Goal: Task Accomplishment & Management: Manage account settings

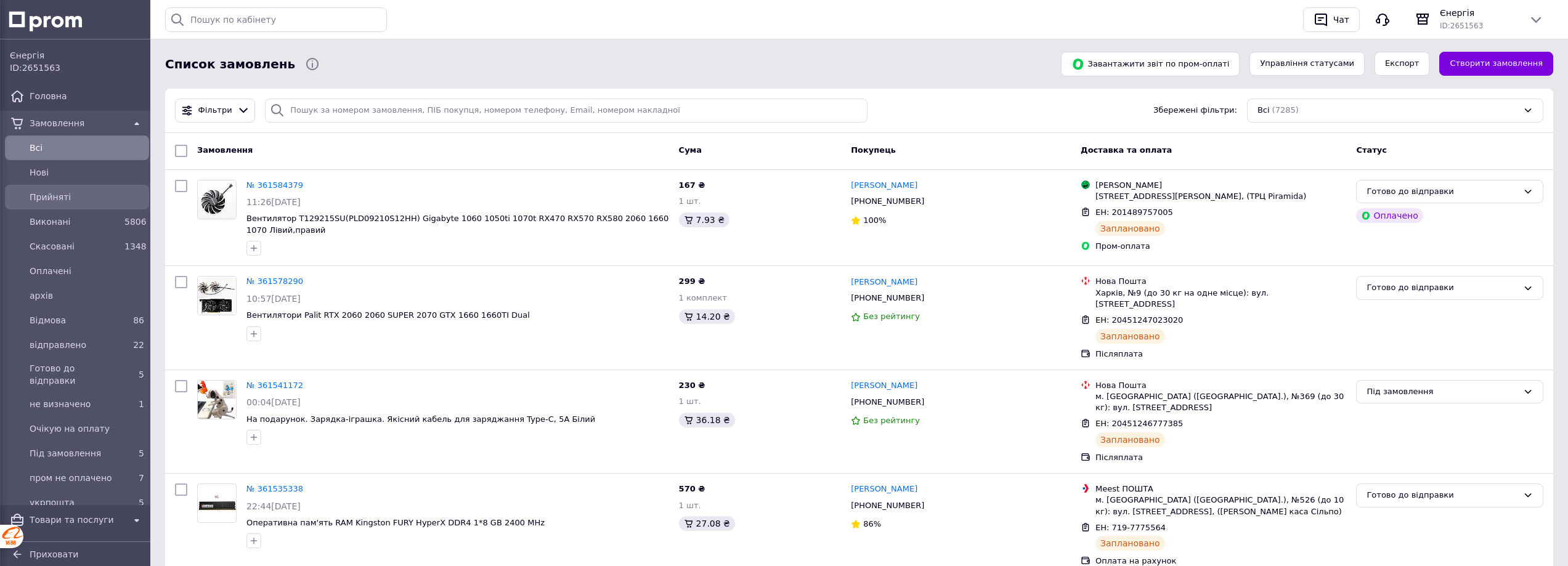
click at [59, 195] on span "Прийняті" at bounding box center [87, 197] width 114 height 12
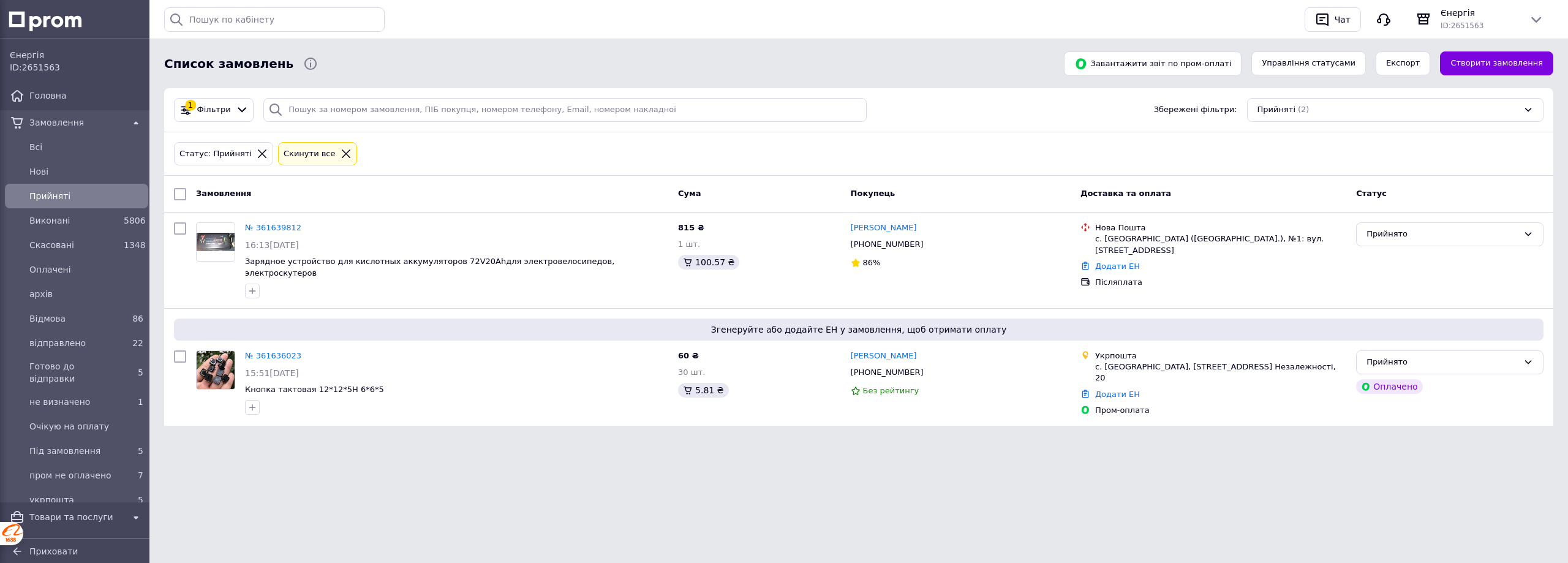
click at [1134, 465] on html "Єнергія ID: 2651563 Головна Замовлення Всi Нові Прийняті Виконані 5806 Скасован…" at bounding box center [784, 233] width 1568 height 465
click at [281, 351] on link "№ 361636023" at bounding box center [273, 356] width 56 height 10
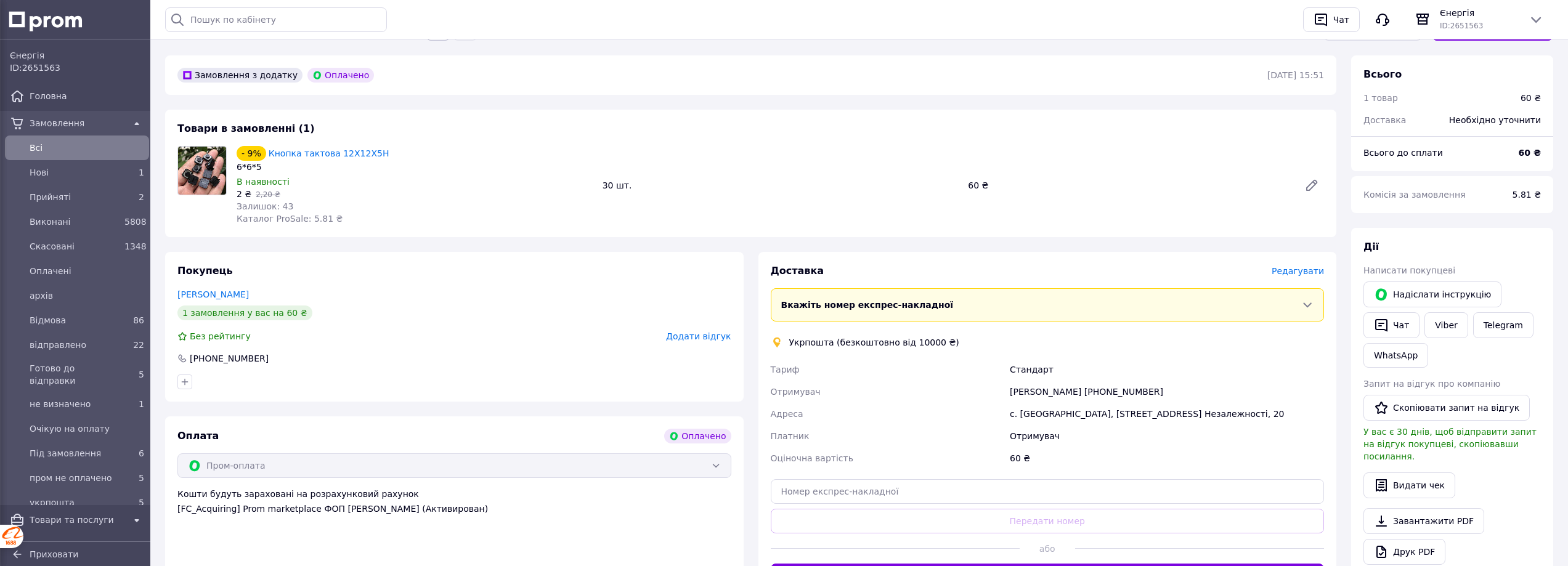
scroll to position [205, 0]
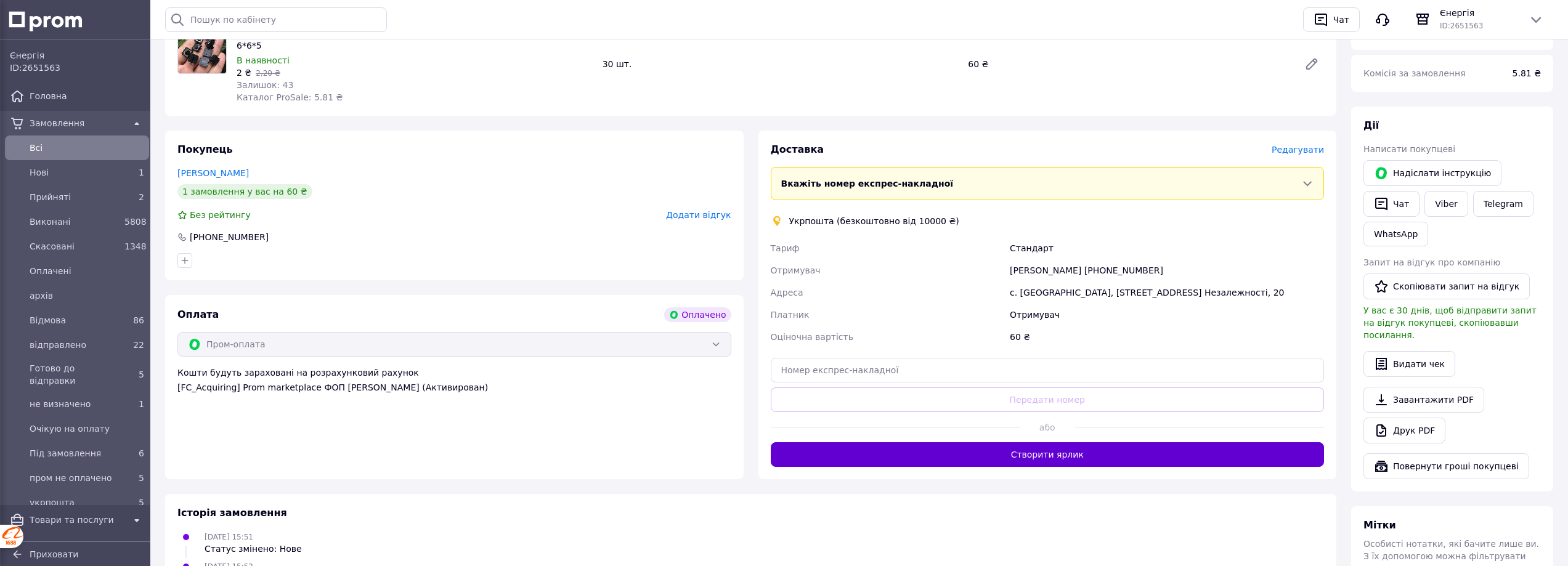
click at [1123, 461] on button "Створити ярлик" at bounding box center [1048, 454] width 554 height 25
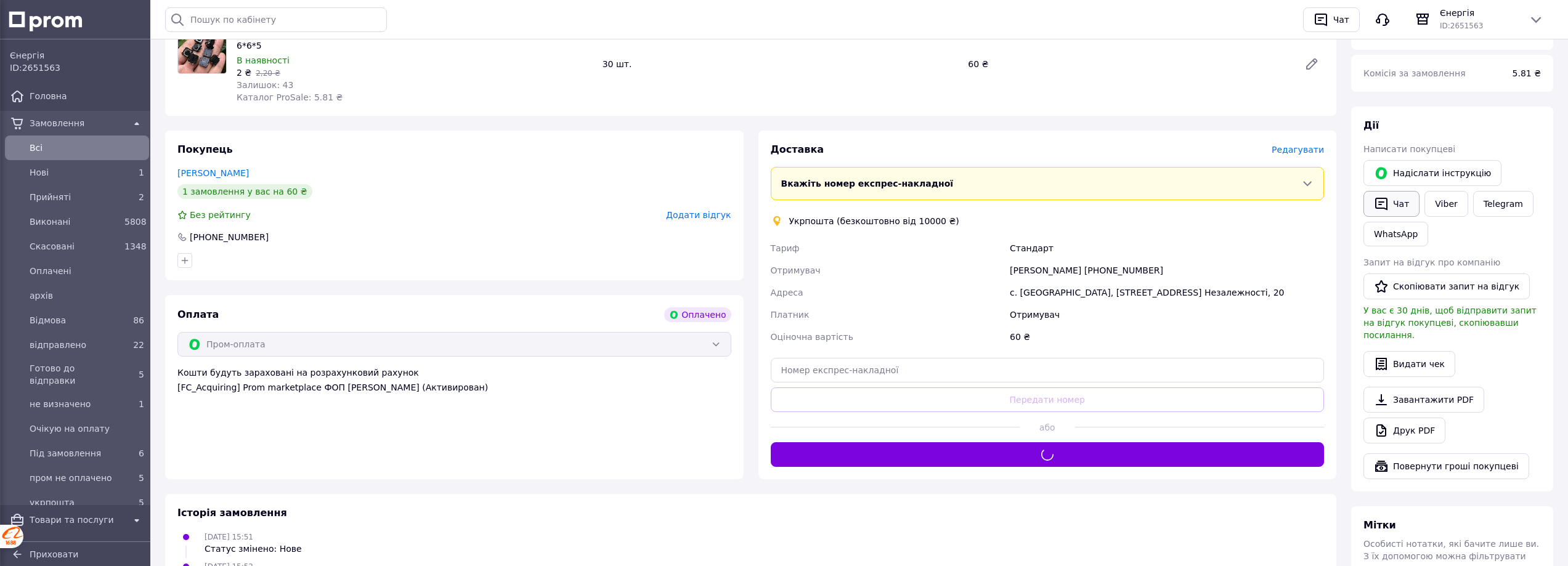
click at [1405, 206] on button "Чат" at bounding box center [1391, 203] width 56 height 25
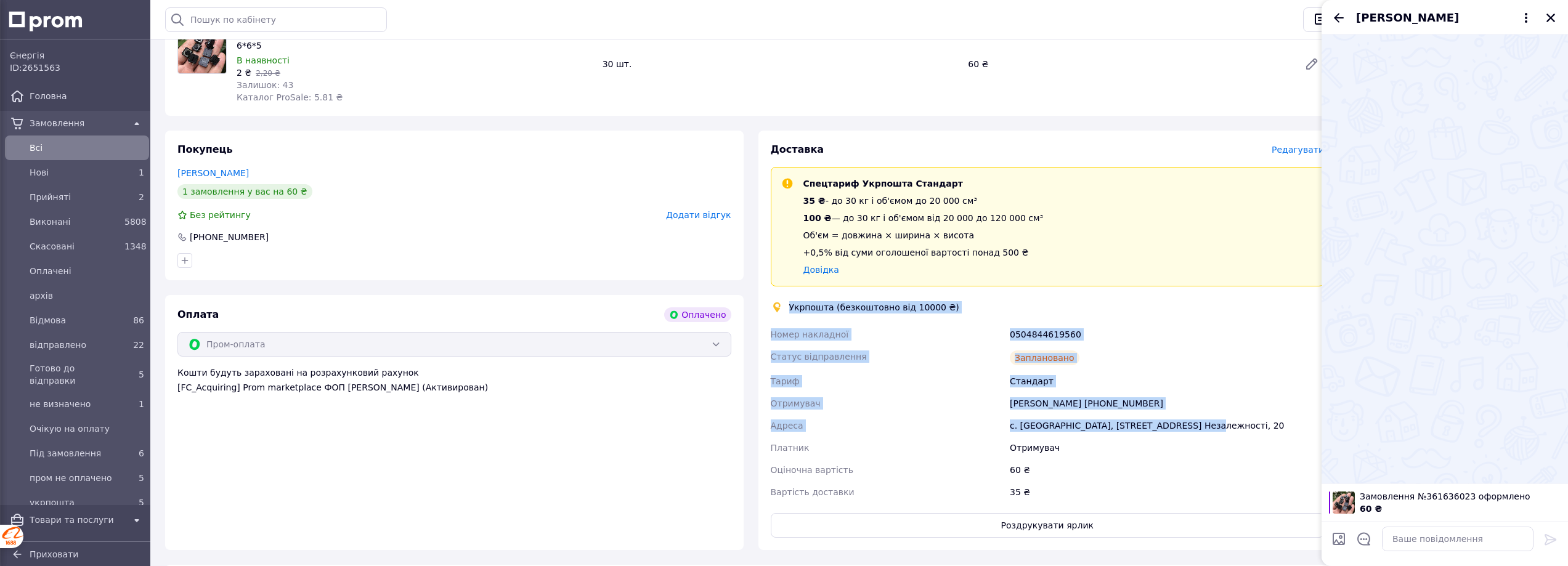
drag, startPoint x: 789, startPoint y: 302, endPoint x: 1181, endPoint y: 422, distance: 410.0
click at [1181, 422] on div "Доставка Редагувати Спецтариф Укрпошта Стандарт 35 ₴ - до 30 кг і об'ємом до 20…" at bounding box center [1048, 340] width 554 height 395
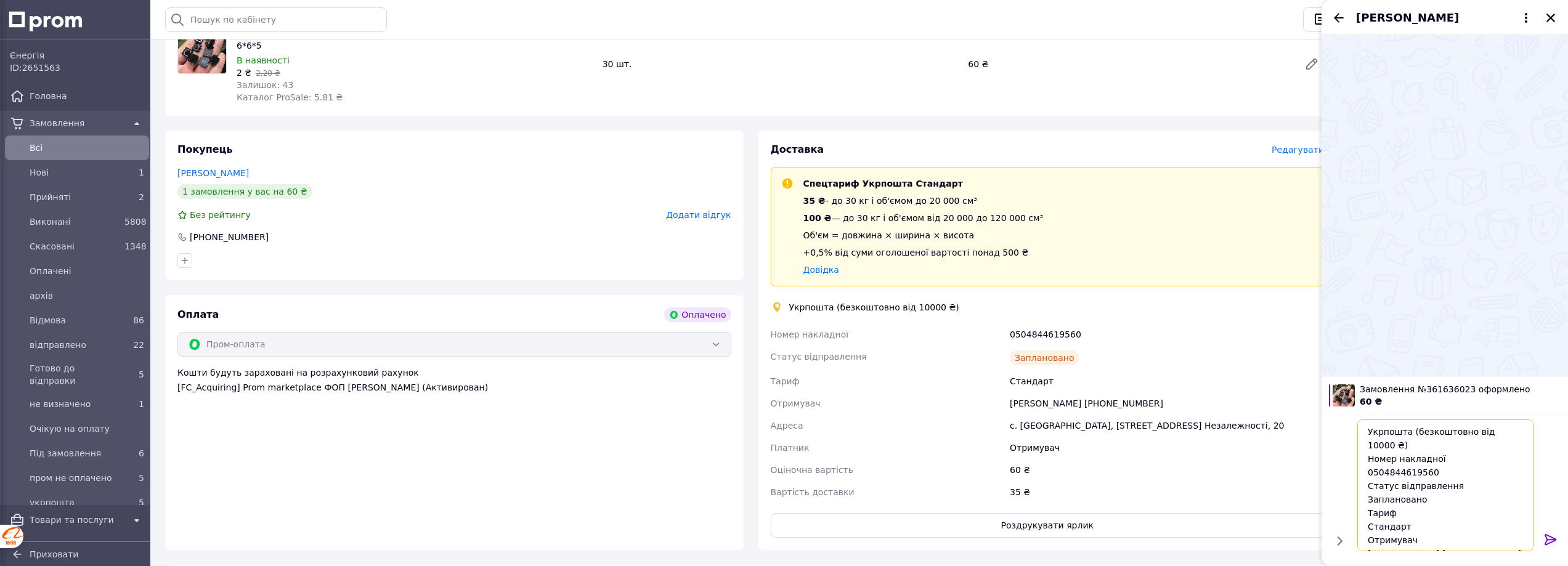
type textarea "Укрпошта (безкоштовно від 10000 ₴) Номер накладної 0504844619560 Статус відправ…"
click at [1551, 539] on icon at bounding box center [1550, 540] width 11 height 11
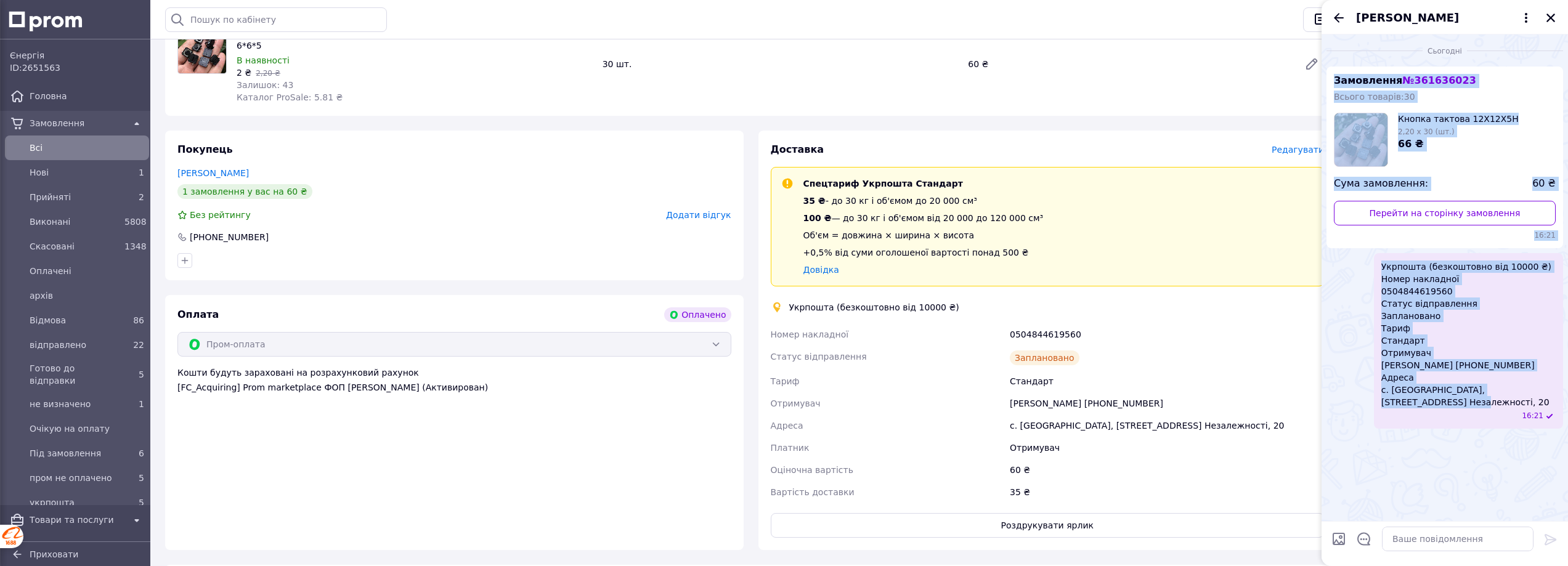
drag, startPoint x: 1553, startPoint y: 388, endPoint x: 1332, endPoint y: 77, distance: 381.5
click at [1332, 77] on ul "Замовлення № 361636023 Всього товарів: 30 Кнопка тактова 12X12X5H 2,20 x 30 (шт…" at bounding box center [1444, 248] width 236 height 362
copy ul "Замовлення № 361636023 Всього товарів: 30 Кнопка тактова 12X12X5H 2,20 x 30 (шт…"
click at [1553, 17] on icon "Закрити" at bounding box center [1550, 18] width 11 height 11
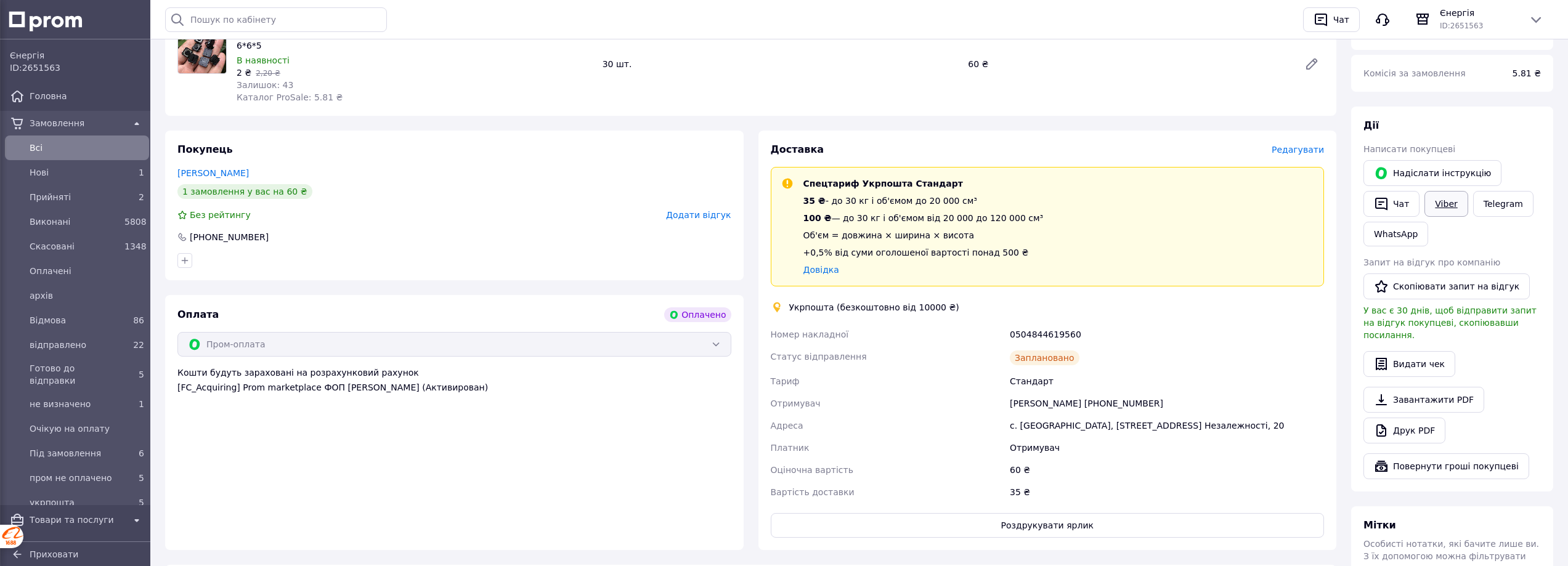
click at [1443, 207] on link "Viber" at bounding box center [1446, 203] width 43 height 25
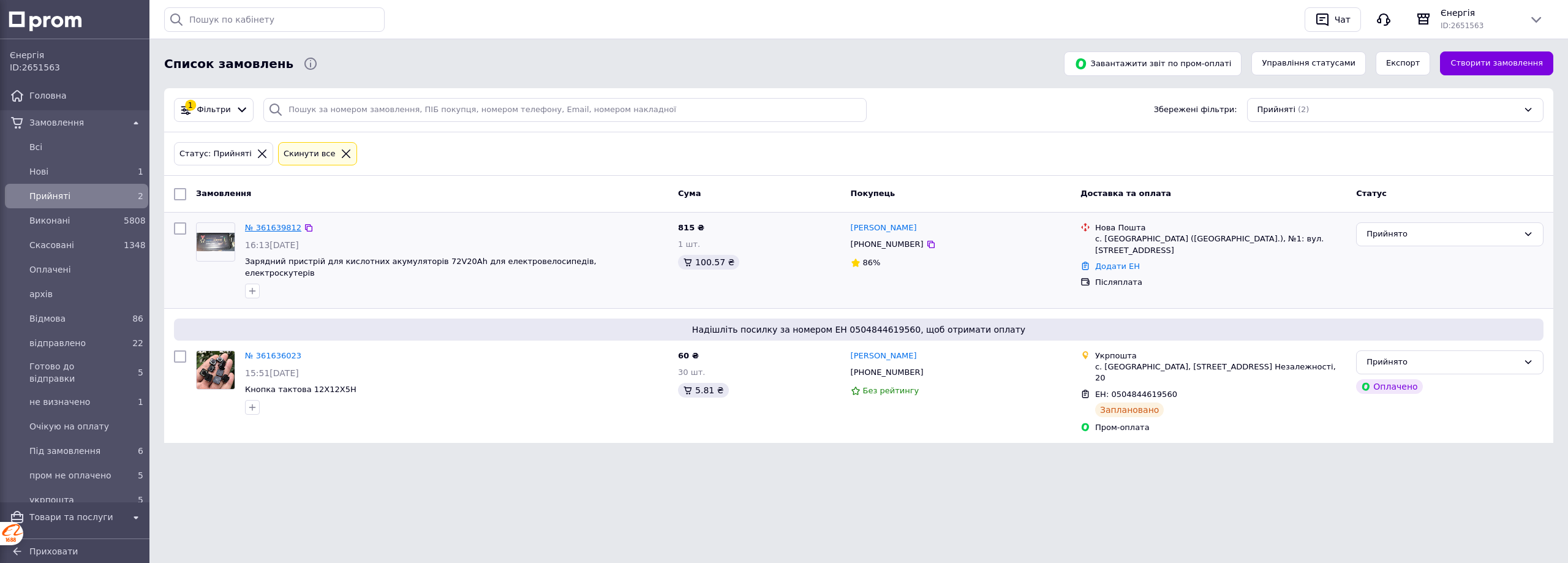
click at [286, 225] on link "№ 361639812" at bounding box center [273, 227] width 56 height 10
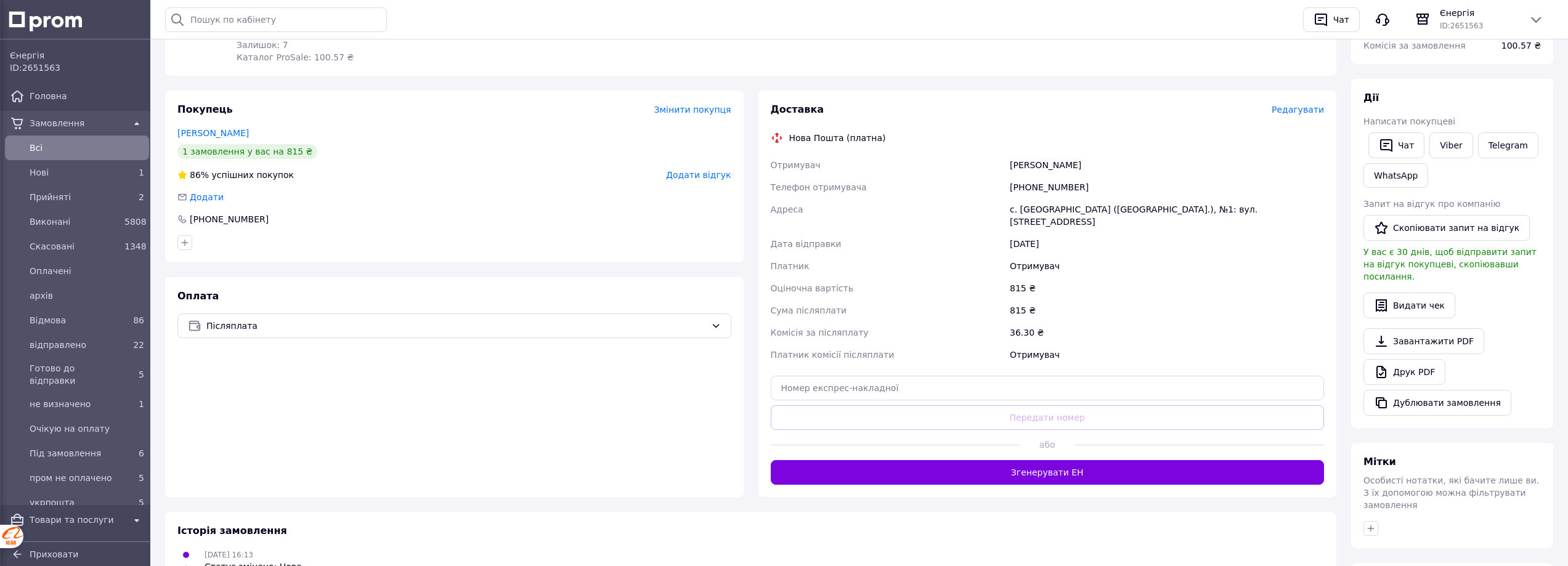
scroll to position [205, 0]
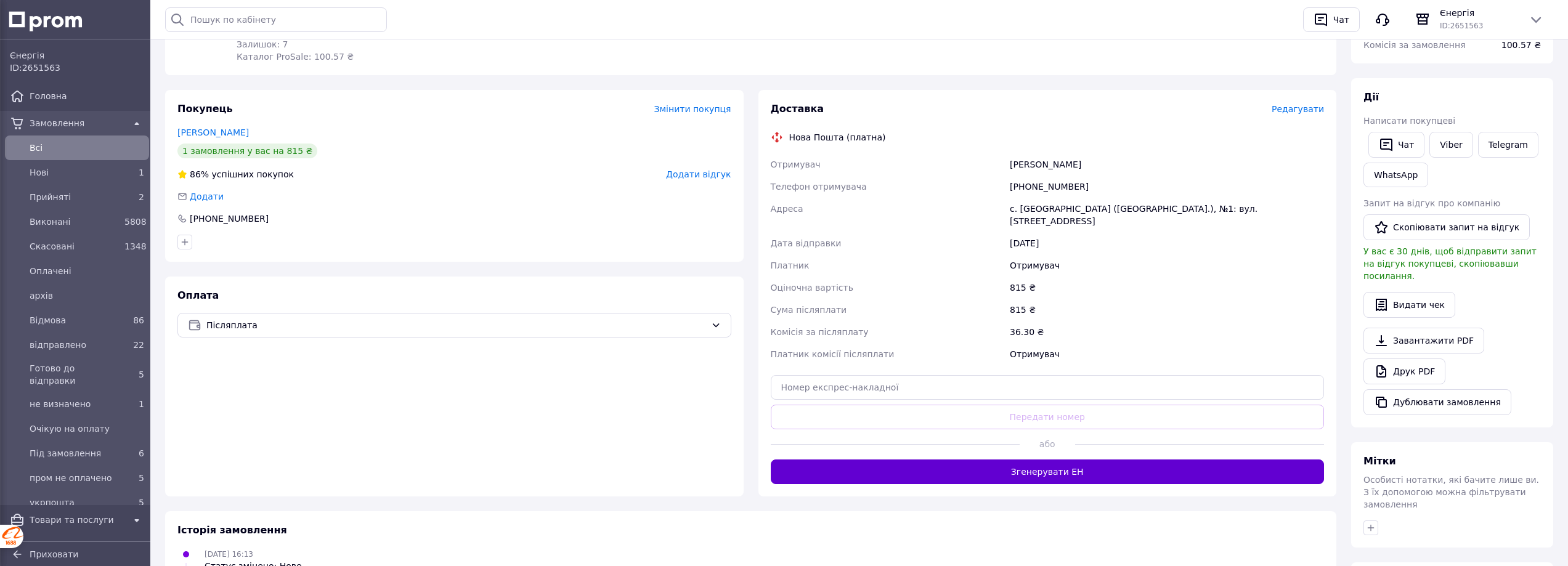
click at [1131, 462] on button "Згенерувати ЕН" at bounding box center [1048, 472] width 554 height 25
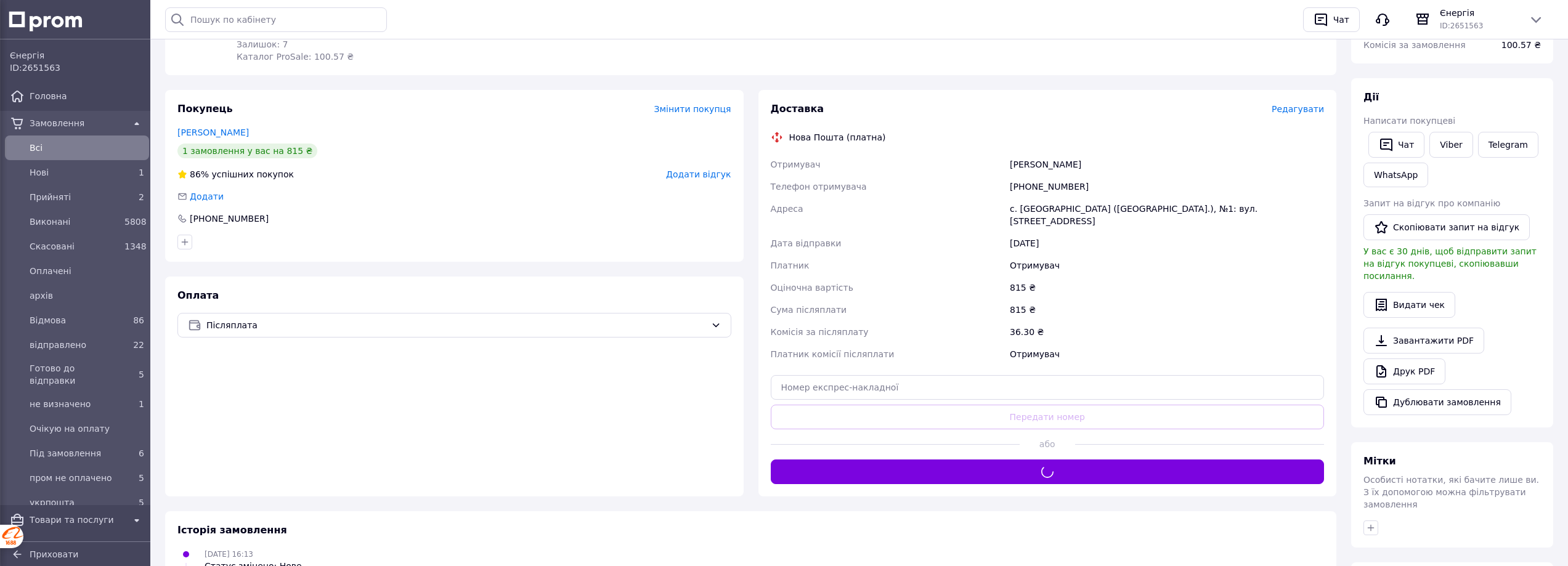
scroll to position [103, 0]
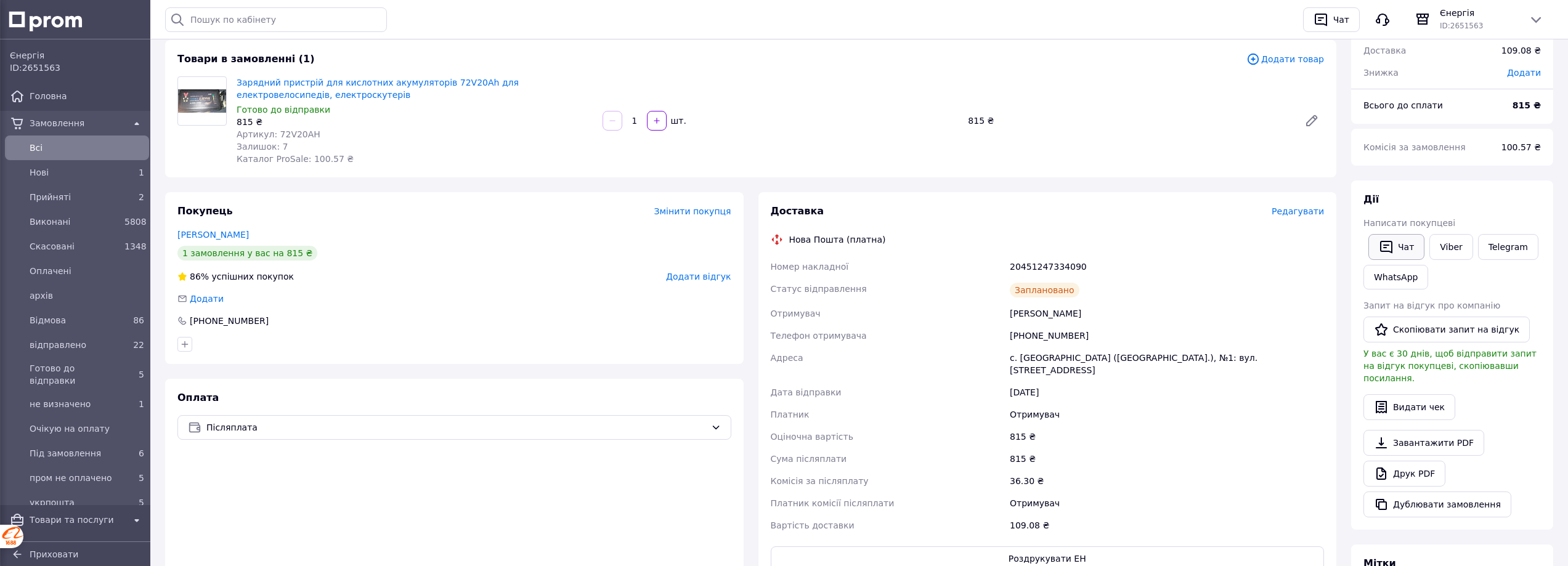
click at [1405, 245] on button "Чат" at bounding box center [1397, 246] width 56 height 25
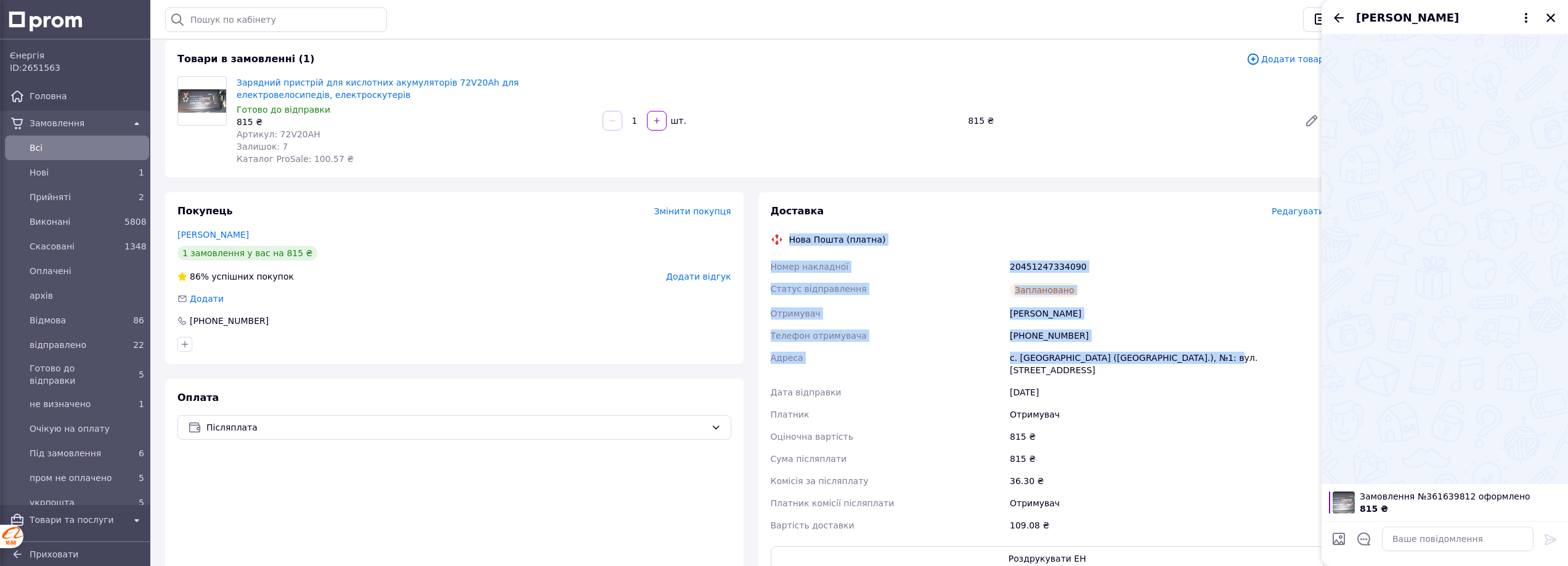
drag, startPoint x: 790, startPoint y: 239, endPoint x: 1190, endPoint y: 350, distance: 415.1
click at [1210, 364] on div "Доставка Редагувати Нова Пошта (платна) Номер накладної 20451247334090 Статус в…" at bounding box center [1048, 388] width 554 height 366
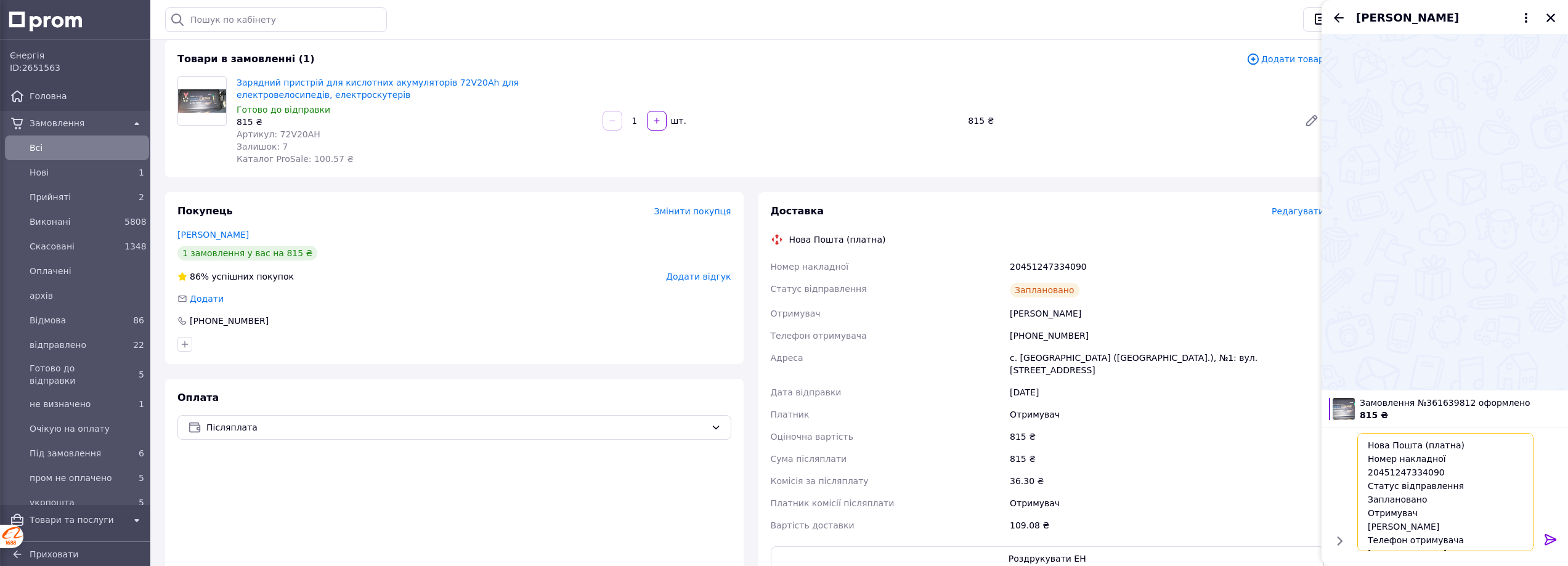
type textarea "Нова Пошта (платна) Номер накладної 20451247334090 Статус відправлення Запланов…"
click at [1543, 541] on icon at bounding box center [1550, 540] width 15 height 15
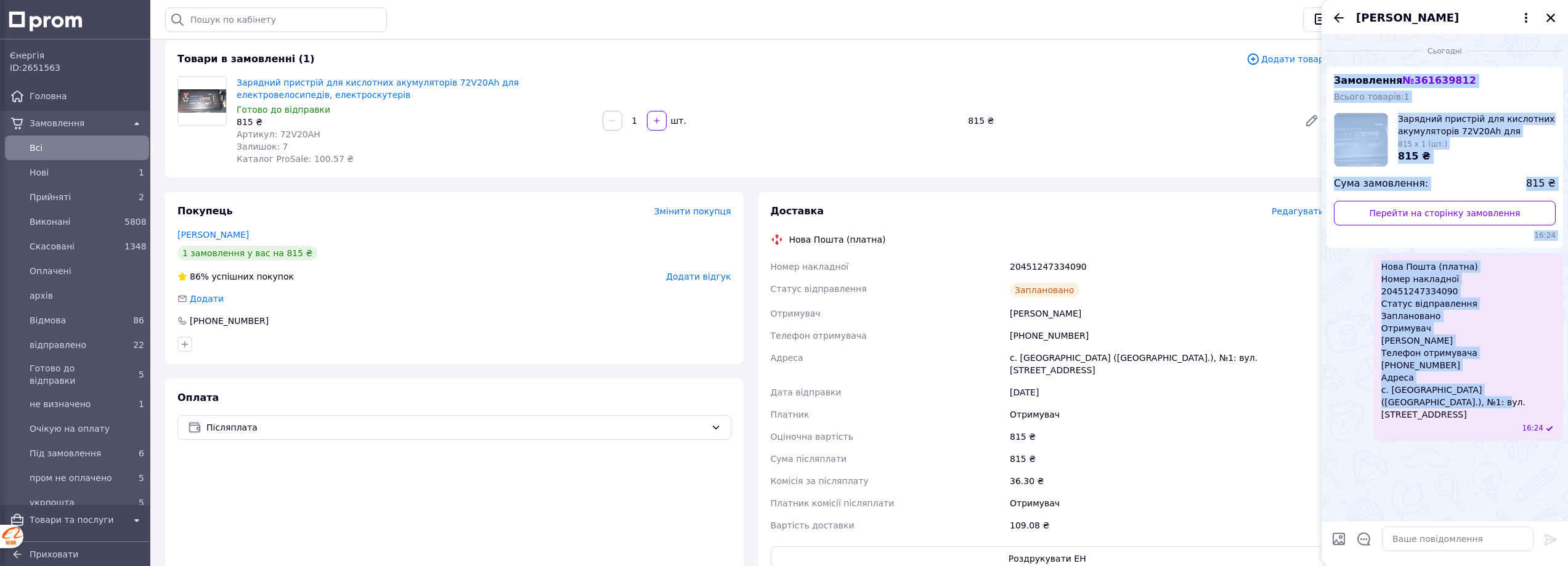
drag, startPoint x: 1405, startPoint y: 403, endPoint x: 1331, endPoint y: 77, distance: 334.3
click at [1331, 77] on ul "Замовлення № 361639812 Всього товарів: 1 Зарядний пристрій для кислотних акумул…" at bounding box center [1444, 254] width 236 height 374
copy ul "Замовлення № 361639812 Всього товарів: 1 Зарядний пристрій для кислотних акумул…"
click at [1551, 17] on icon "Закрити" at bounding box center [1550, 18] width 11 height 11
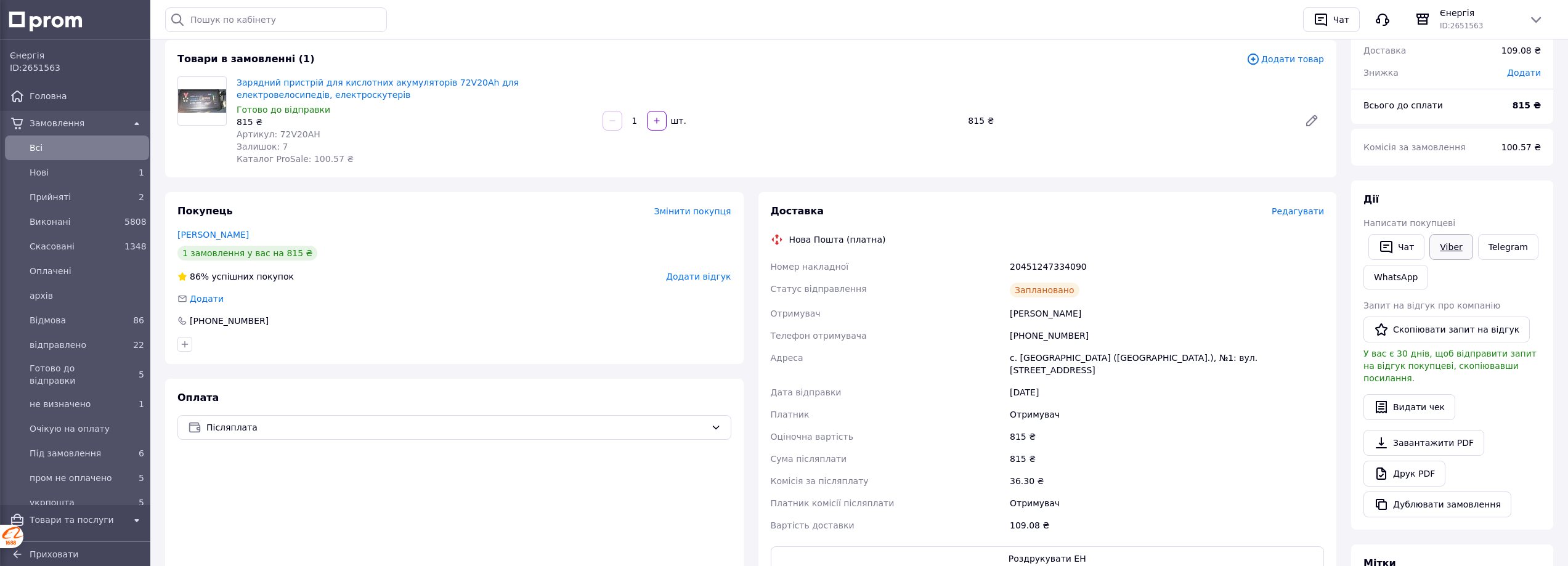
click at [1446, 246] on link "Viber" at bounding box center [1450, 246] width 43 height 25
click at [1457, 247] on link "Viber" at bounding box center [1450, 246] width 43 height 25
